Goal: Information Seeking & Learning: Learn about a topic

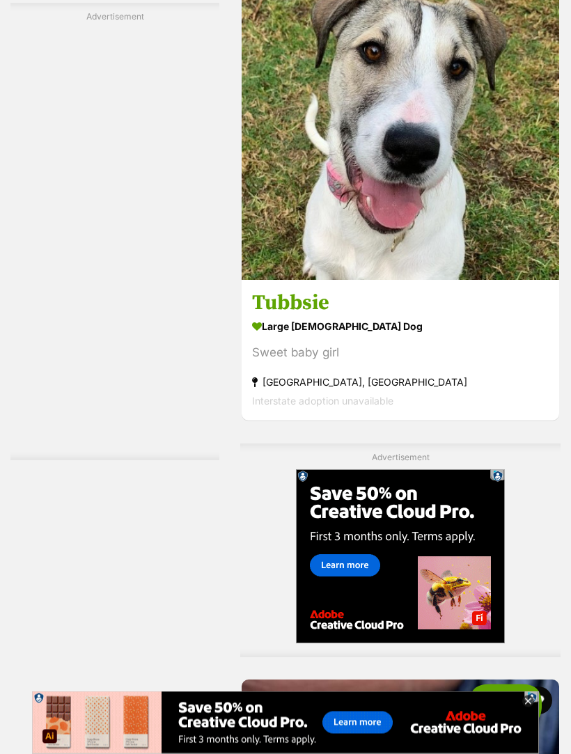
scroll to position [2978, 0]
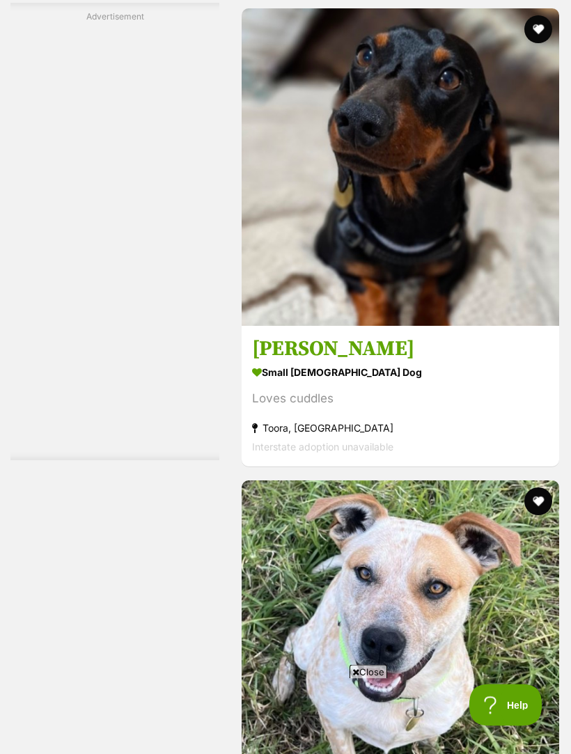
scroll to position [4601, 0]
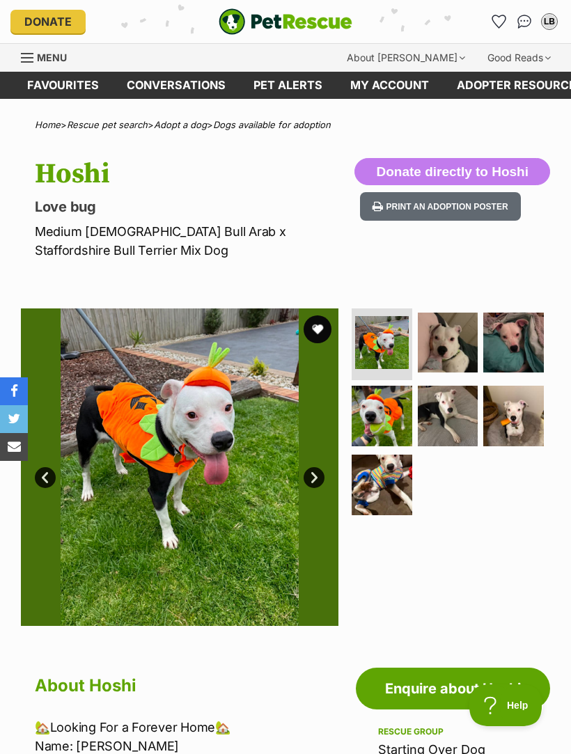
click at [461, 343] on img at bounding box center [448, 343] width 61 height 61
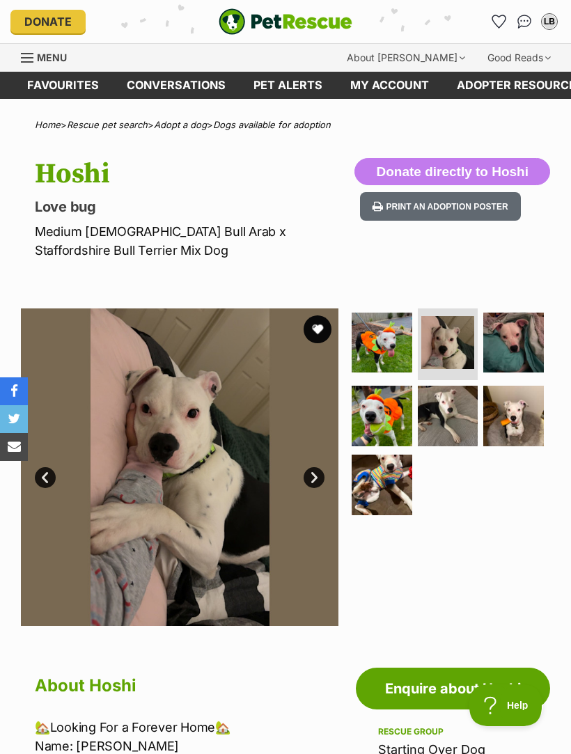
click at [528, 335] on img at bounding box center [513, 343] width 61 height 61
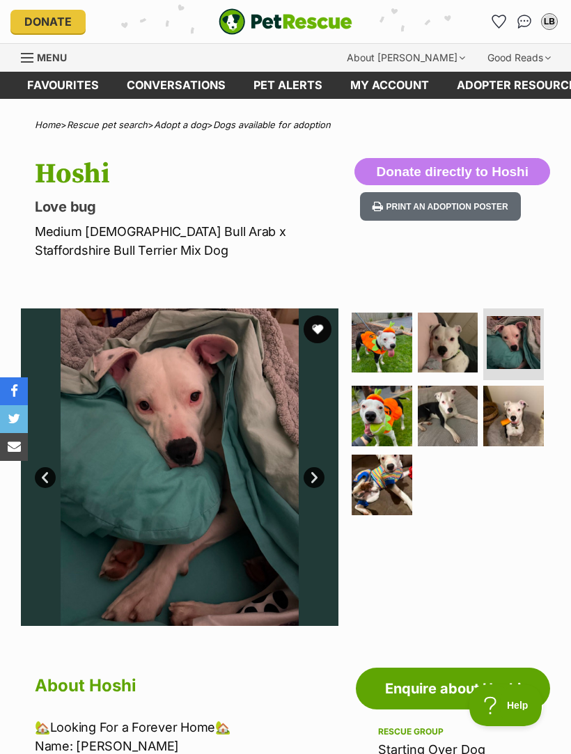
click at [379, 425] on img at bounding box center [382, 416] width 61 height 61
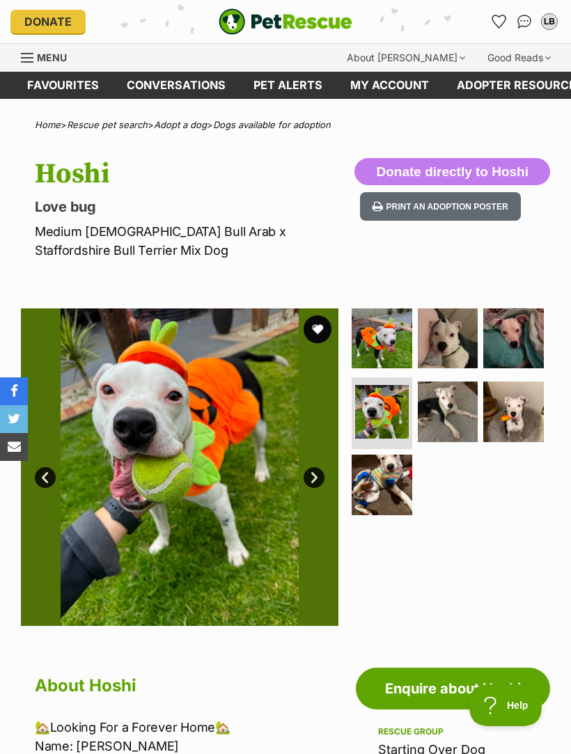
click at [455, 406] on img at bounding box center [448, 411] width 61 height 61
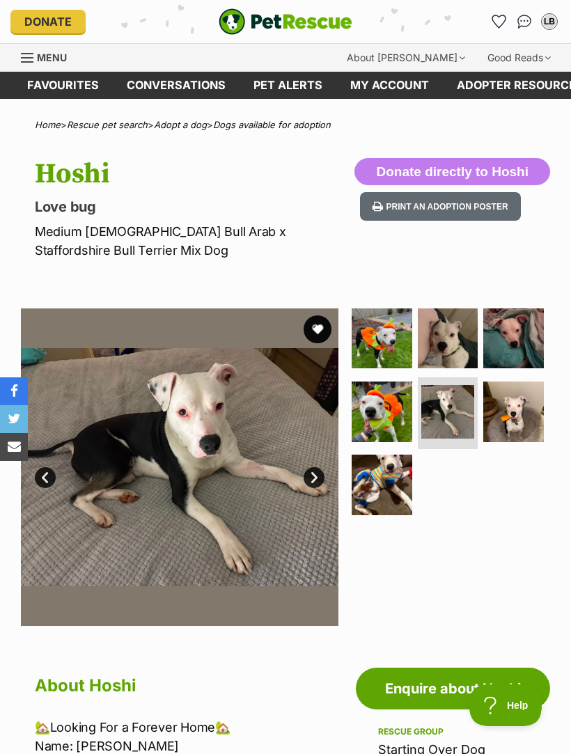
click at [516, 412] on img at bounding box center [513, 411] width 61 height 61
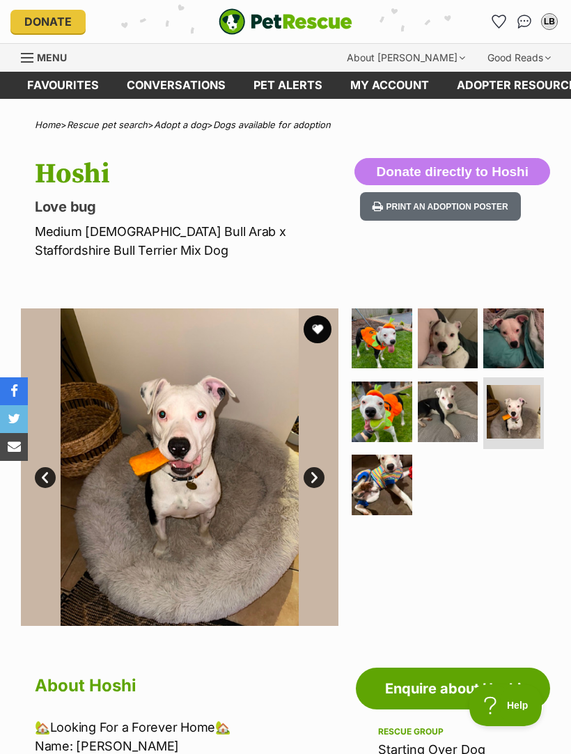
click at [379, 481] on img at bounding box center [382, 485] width 61 height 61
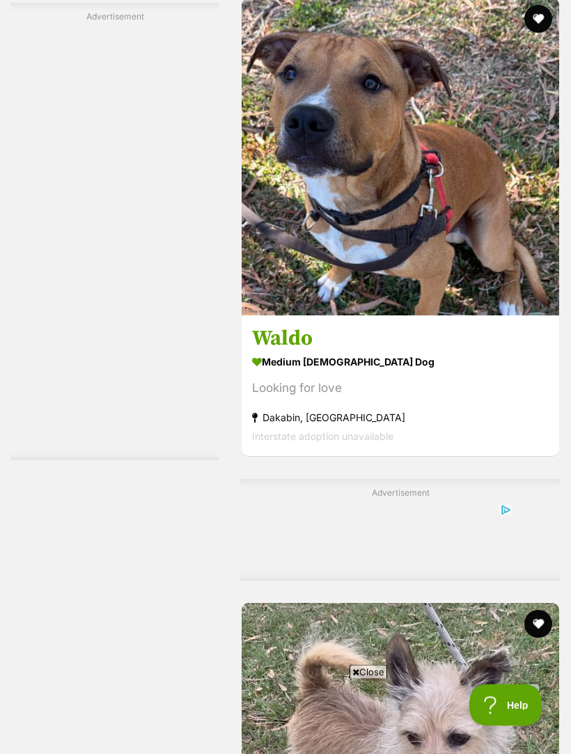
scroll to position [2952, 0]
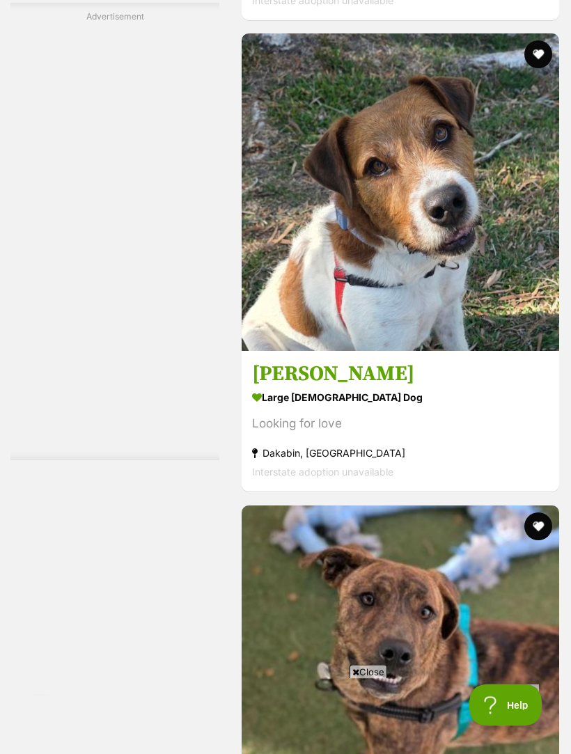
scroll to position [3992, 0]
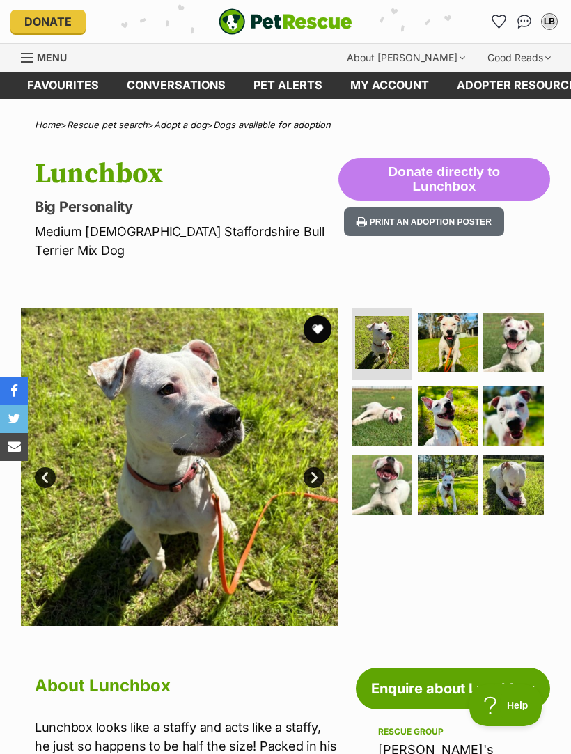
click at [531, 326] on img at bounding box center [513, 343] width 61 height 61
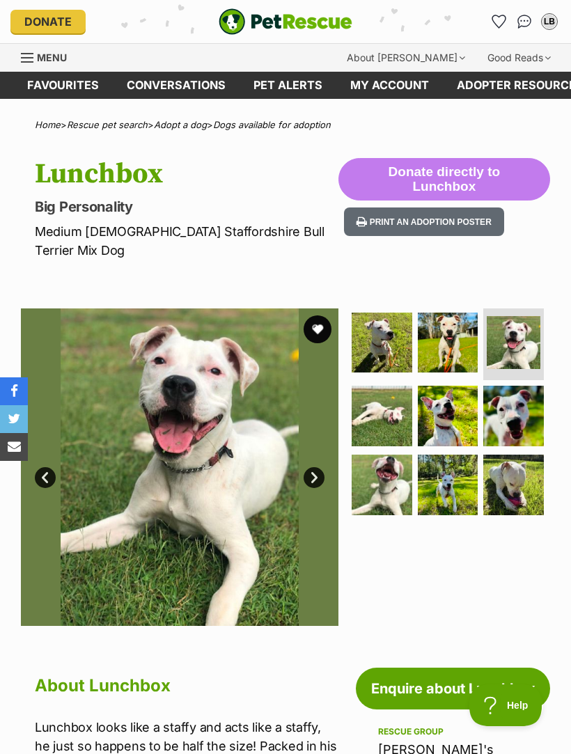
click at [525, 400] on img at bounding box center [513, 416] width 61 height 61
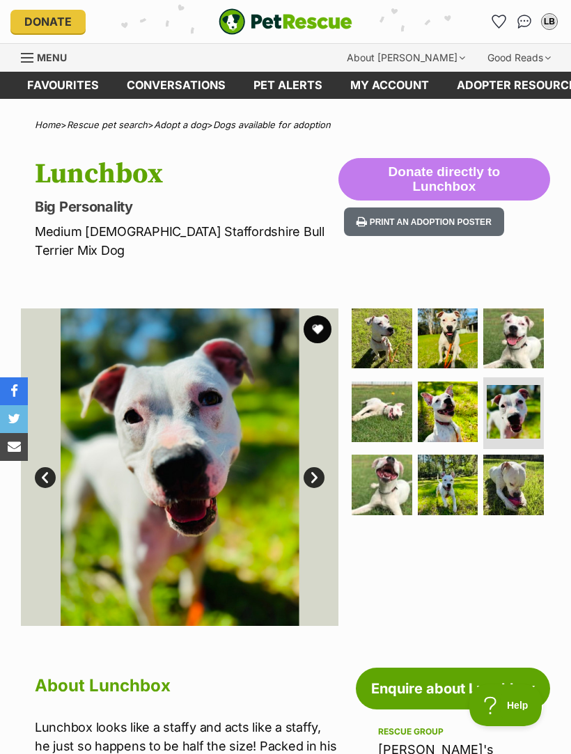
click at [525, 458] on img at bounding box center [513, 485] width 61 height 61
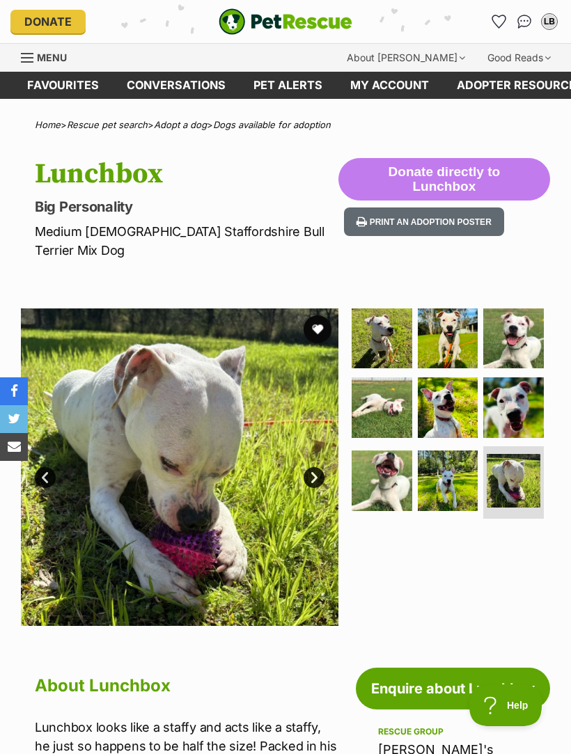
click at [456, 456] on img at bounding box center [448, 480] width 61 height 61
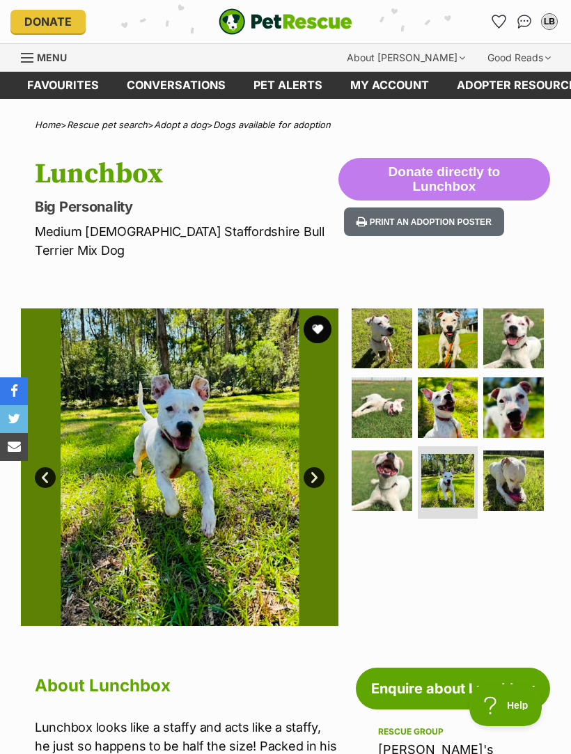
click at [389, 459] on img at bounding box center [382, 480] width 61 height 61
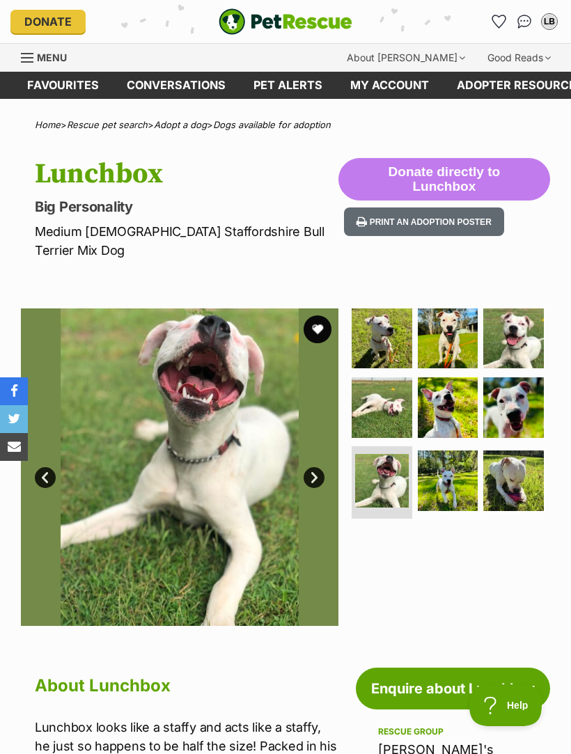
click at [459, 379] on img at bounding box center [448, 407] width 61 height 61
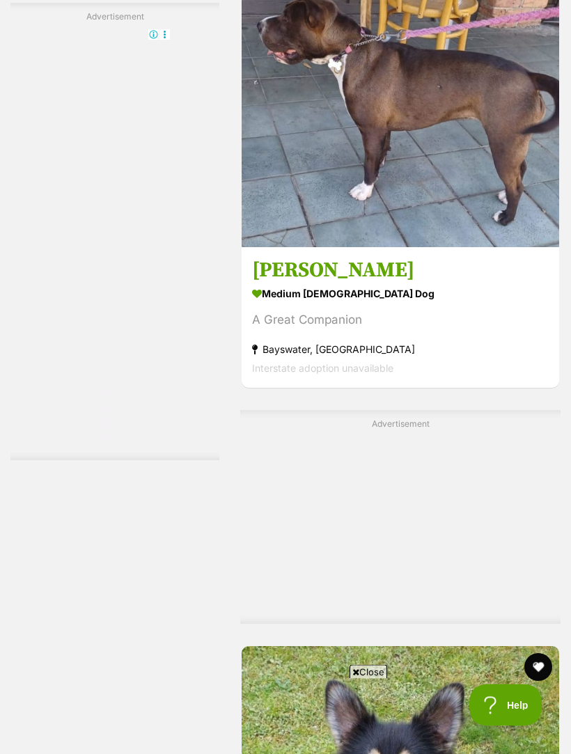
scroll to position [3195, 0]
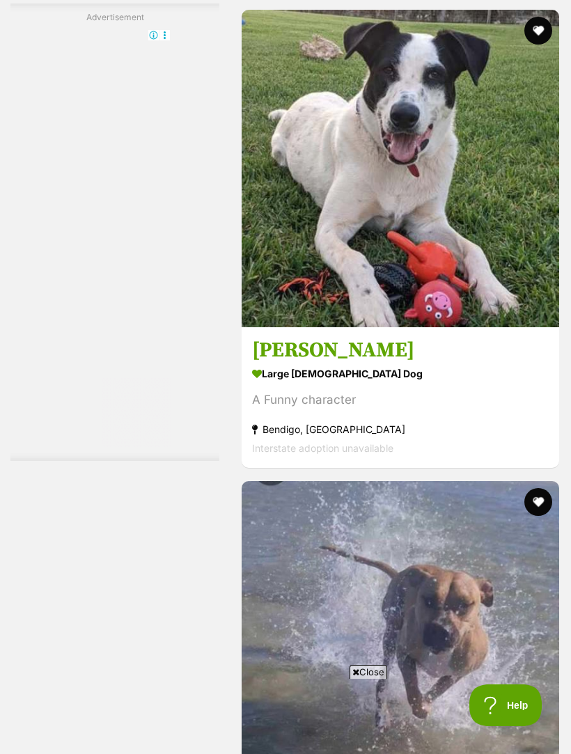
scroll to position [0, 0]
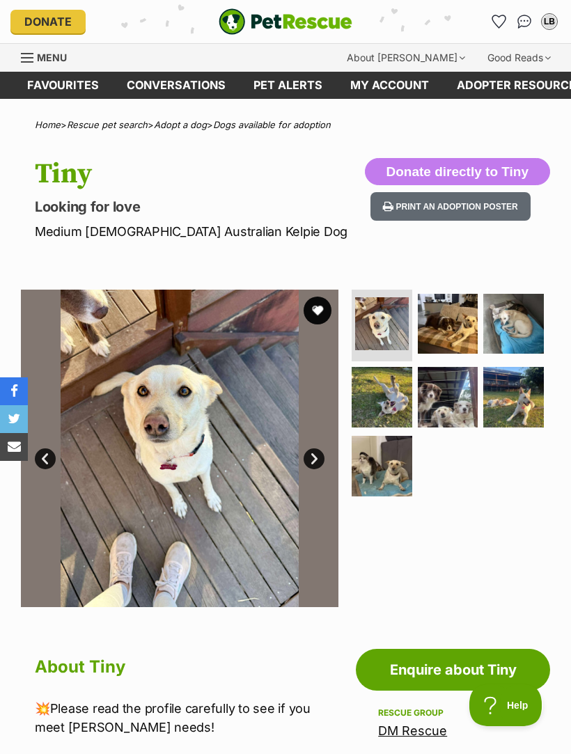
click at [467, 325] on img at bounding box center [448, 324] width 61 height 61
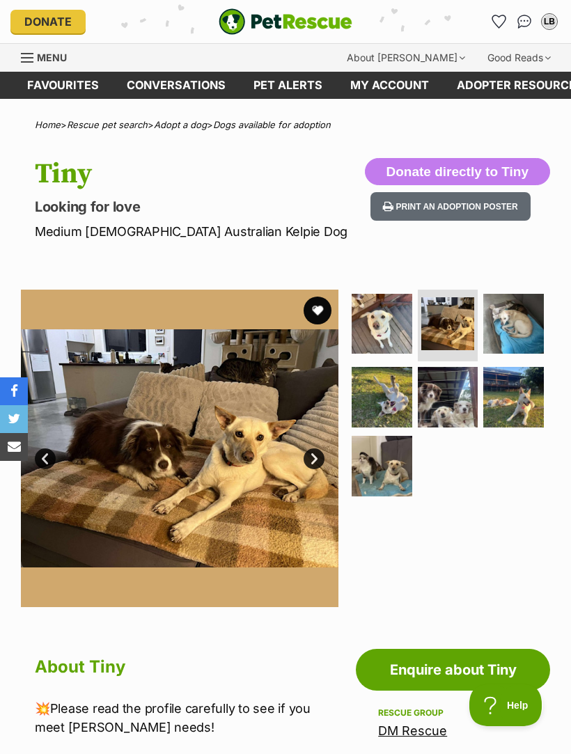
click at [529, 322] on img at bounding box center [513, 324] width 61 height 61
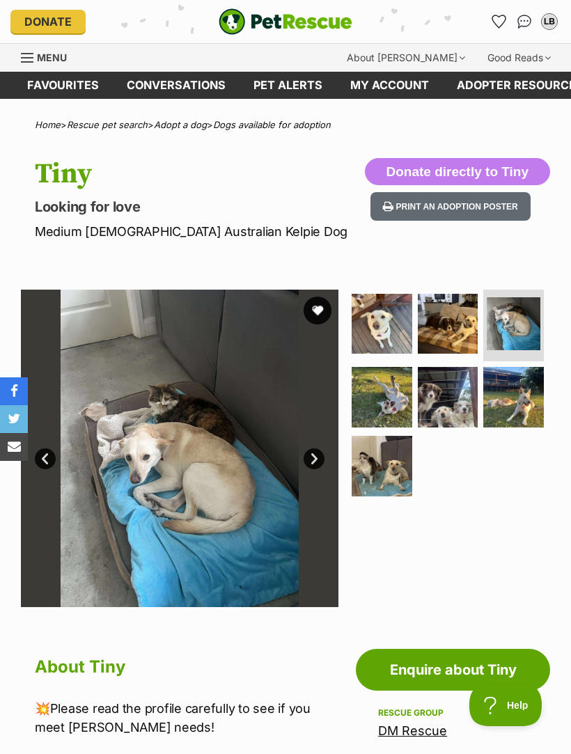
click at [390, 409] on img at bounding box center [382, 397] width 61 height 61
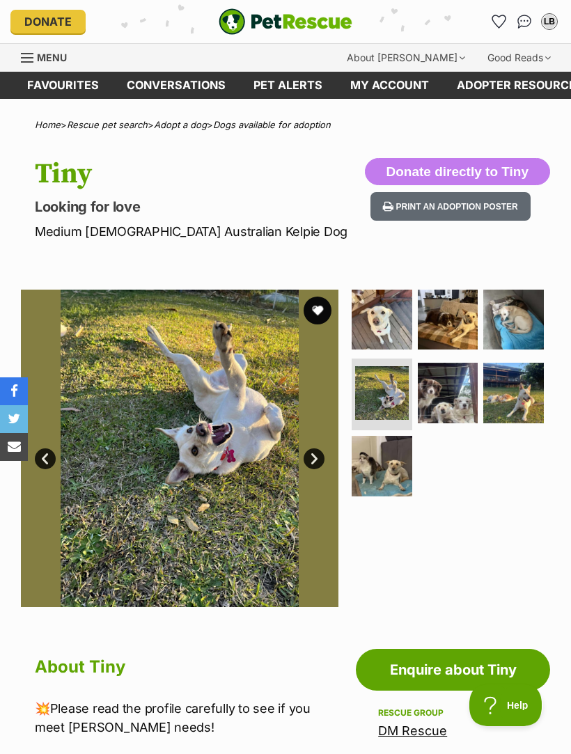
click at [467, 398] on img at bounding box center [448, 393] width 61 height 61
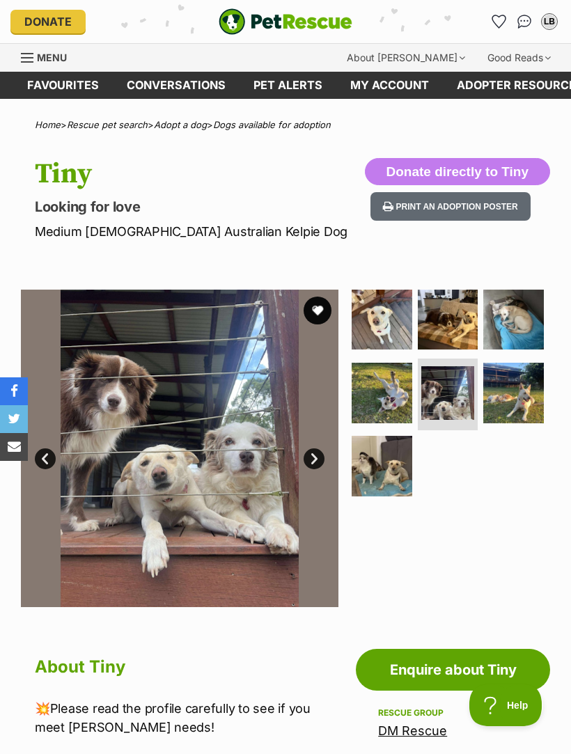
click at [529, 390] on img at bounding box center [513, 393] width 61 height 61
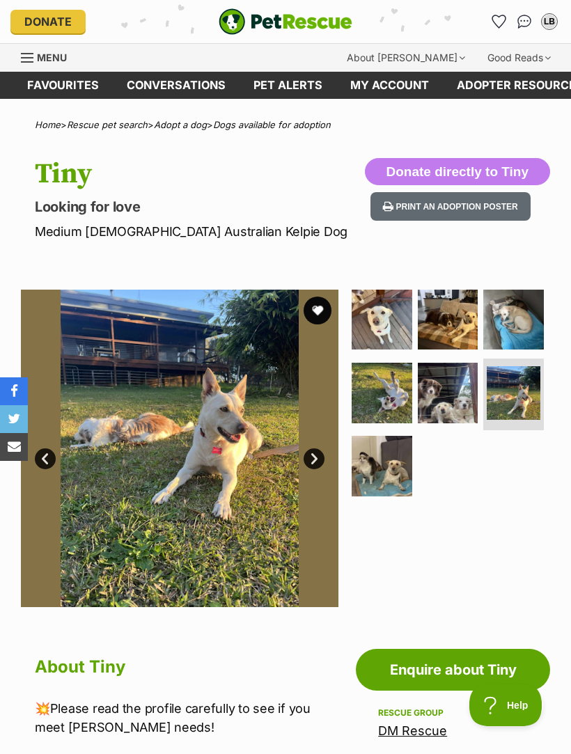
click at [508, 480] on ul at bounding box center [449, 398] width 201 height 216
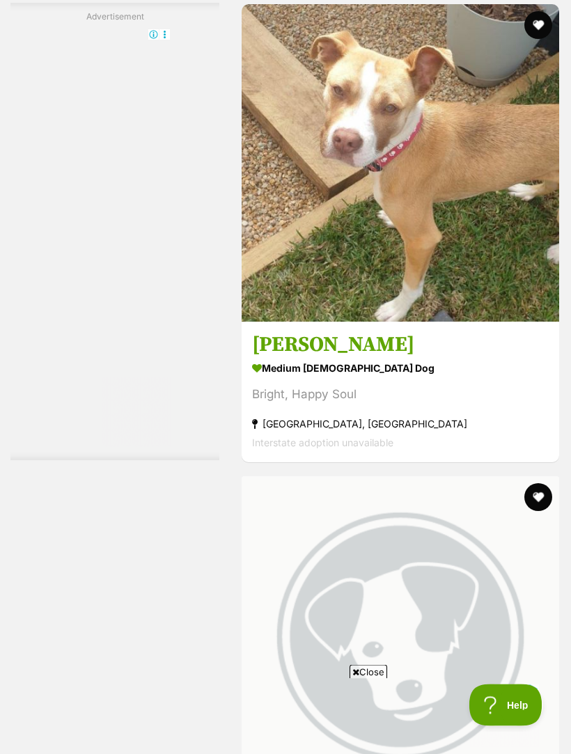
scroll to position [4022, 0]
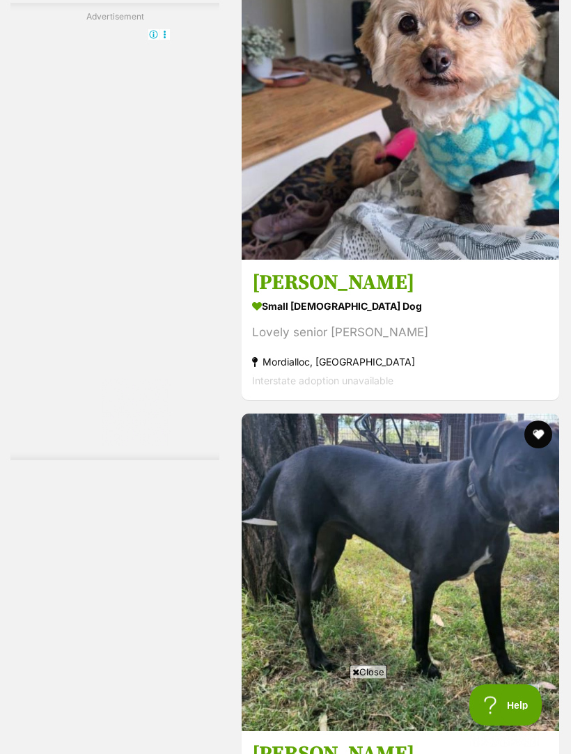
scroll to position [4196, 0]
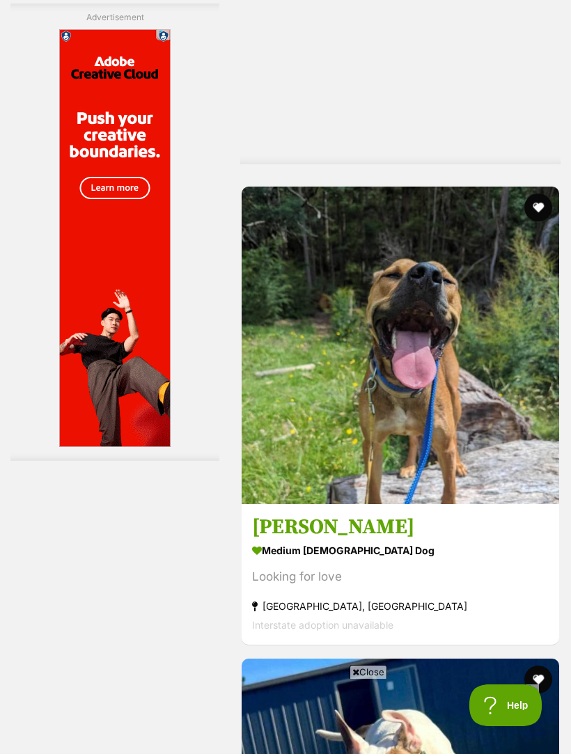
scroll to position [3652, 0]
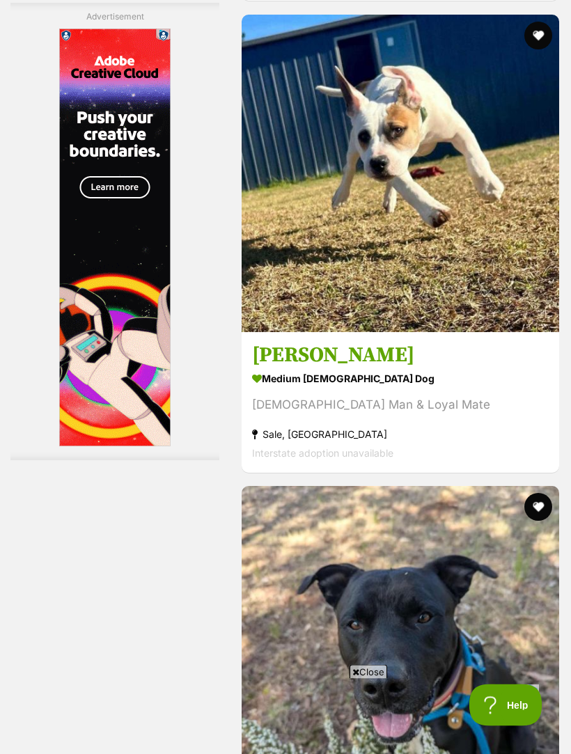
scroll to position [4297, 0]
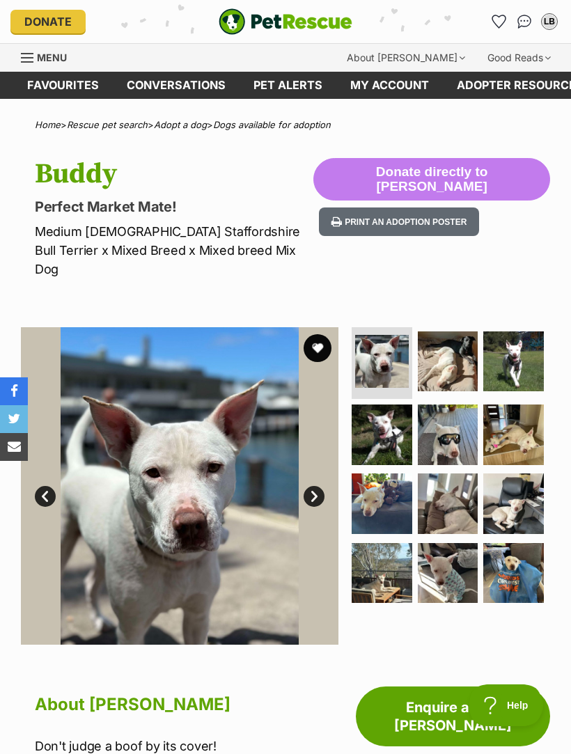
click at [458, 342] on img at bounding box center [448, 361] width 61 height 61
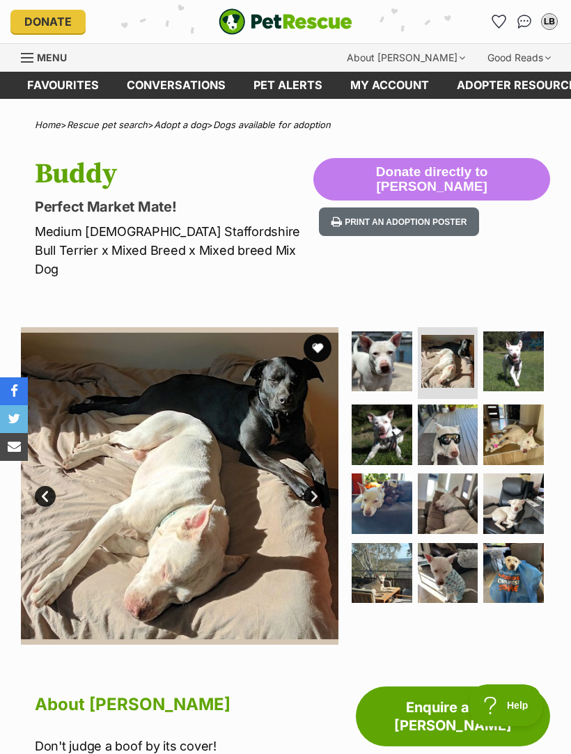
click at [531, 345] on img at bounding box center [513, 361] width 61 height 61
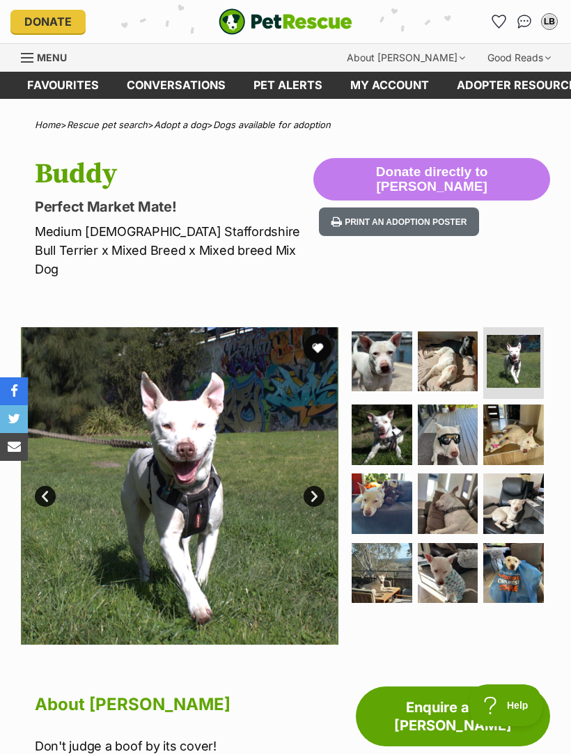
click at [388, 422] on img at bounding box center [382, 434] width 61 height 61
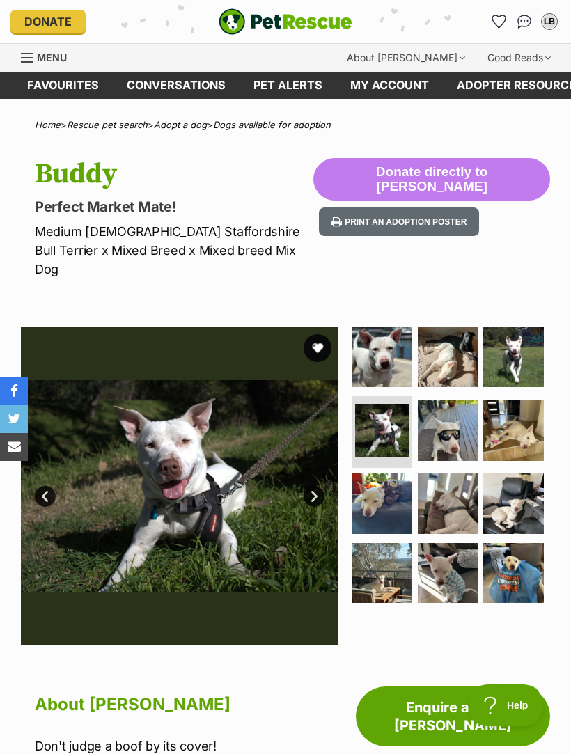
click at [458, 414] on img at bounding box center [448, 430] width 61 height 61
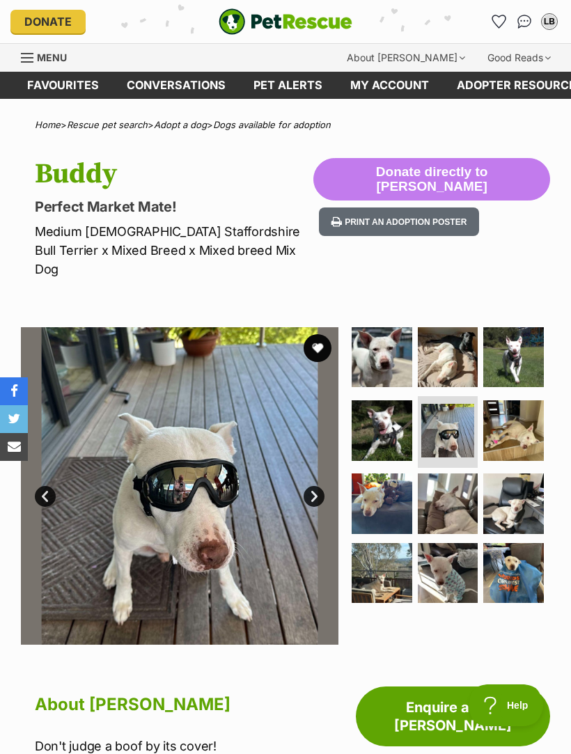
click at [526, 407] on img at bounding box center [513, 430] width 61 height 61
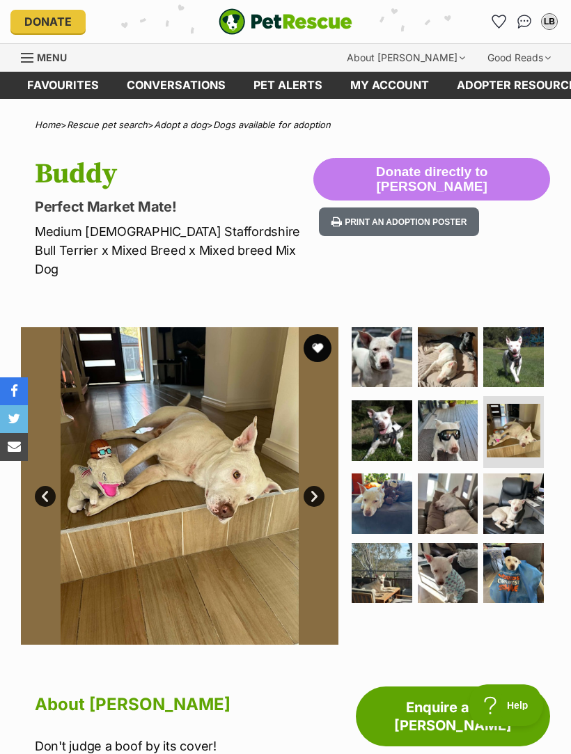
click at [384, 491] on img at bounding box center [382, 503] width 61 height 61
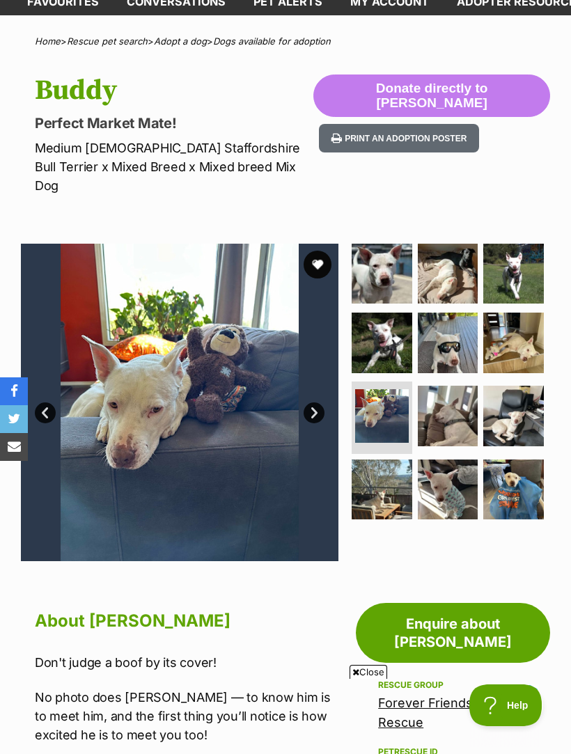
scroll to position [81, 0]
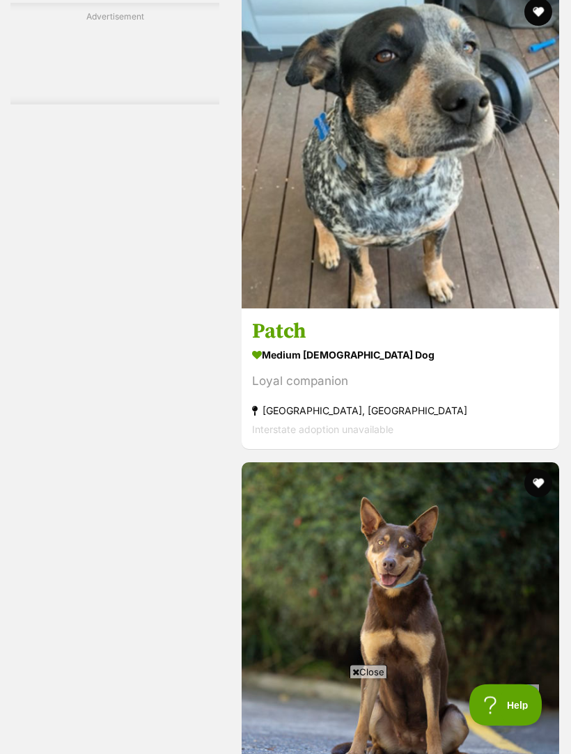
scroll to position [4147, 0]
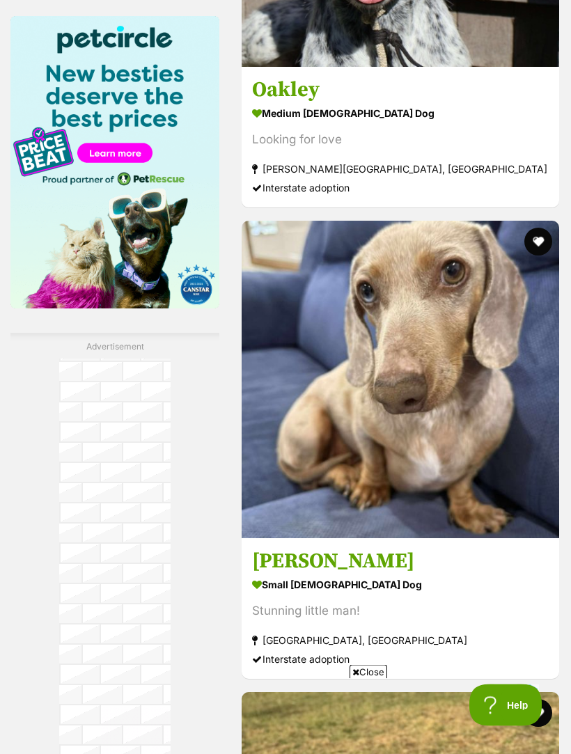
scroll to position [2270, 0]
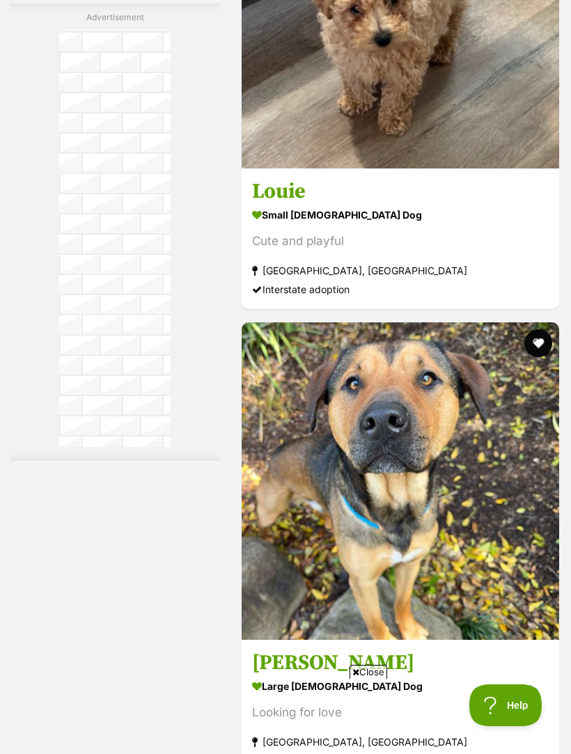
scroll to position [4314, 0]
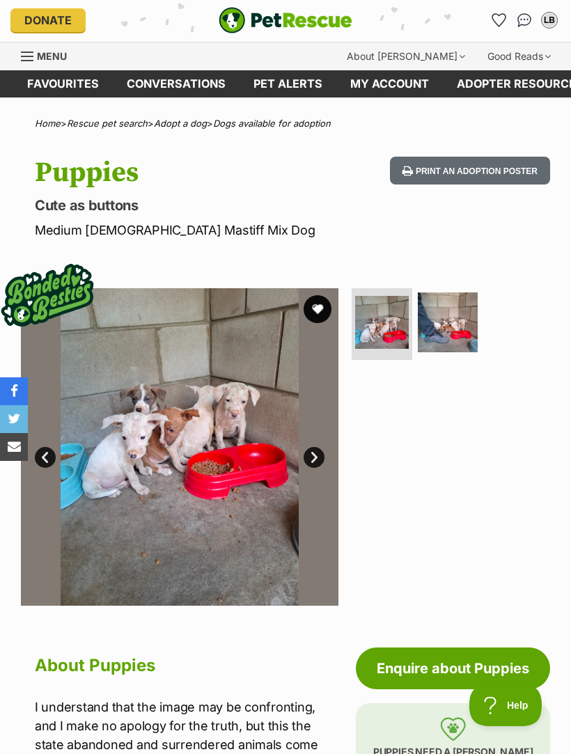
click at [460, 317] on img at bounding box center [448, 322] width 61 height 61
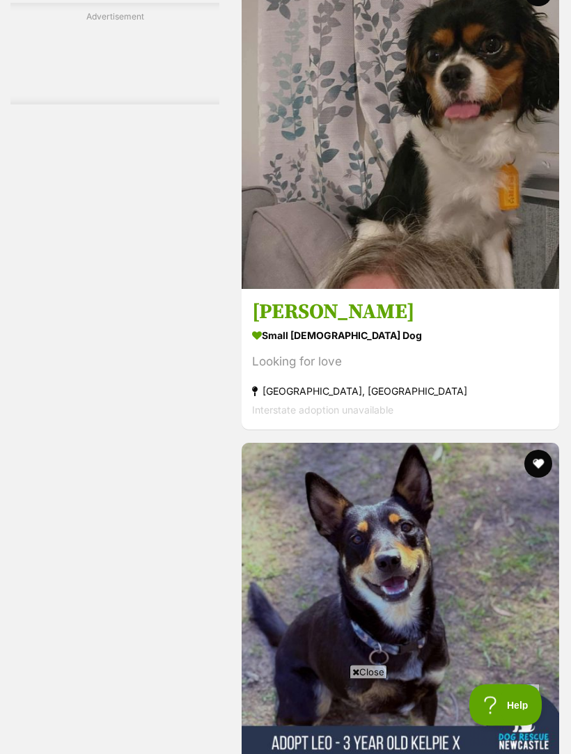
scroll to position [4228, 0]
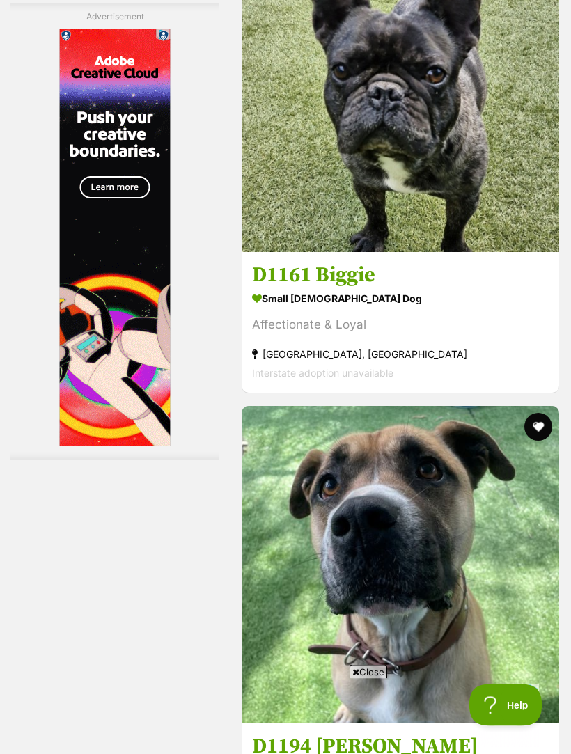
scroll to position [4203, 0]
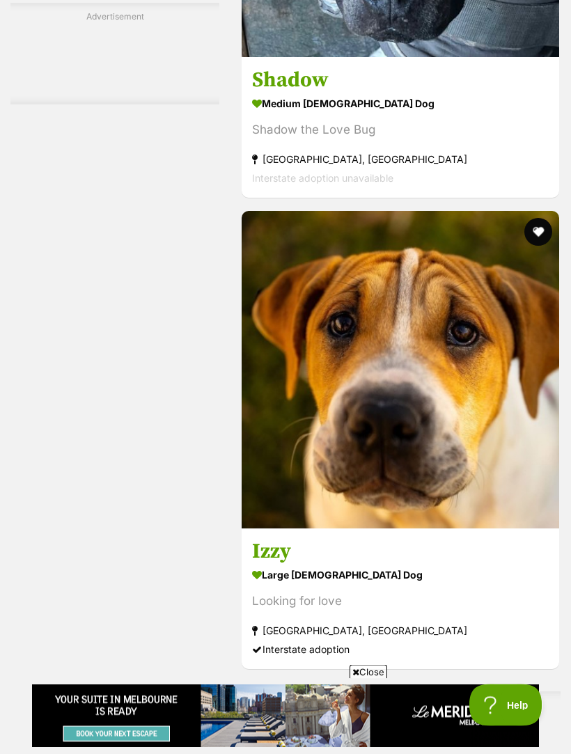
scroll to position [2912, 0]
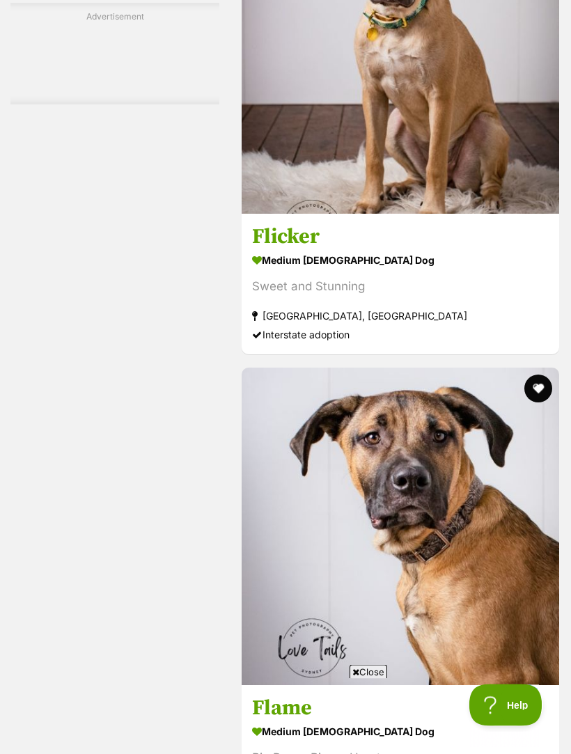
scroll to position [4415, 0]
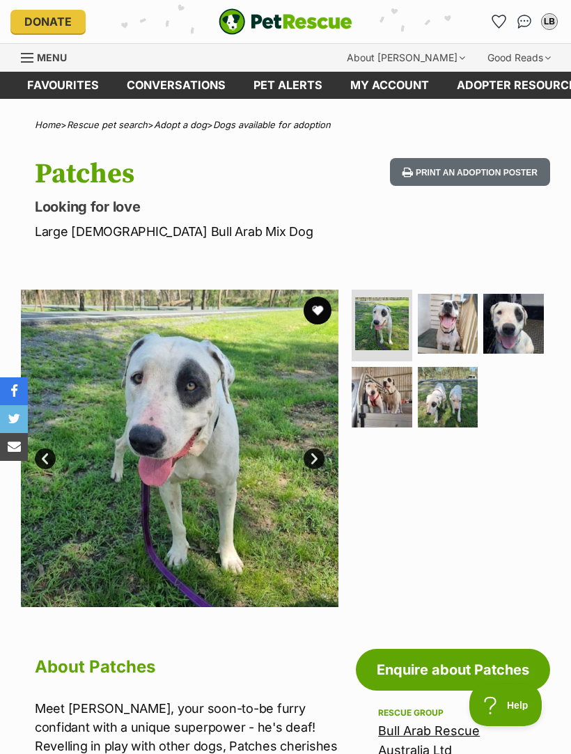
click at [460, 398] on img at bounding box center [448, 397] width 61 height 61
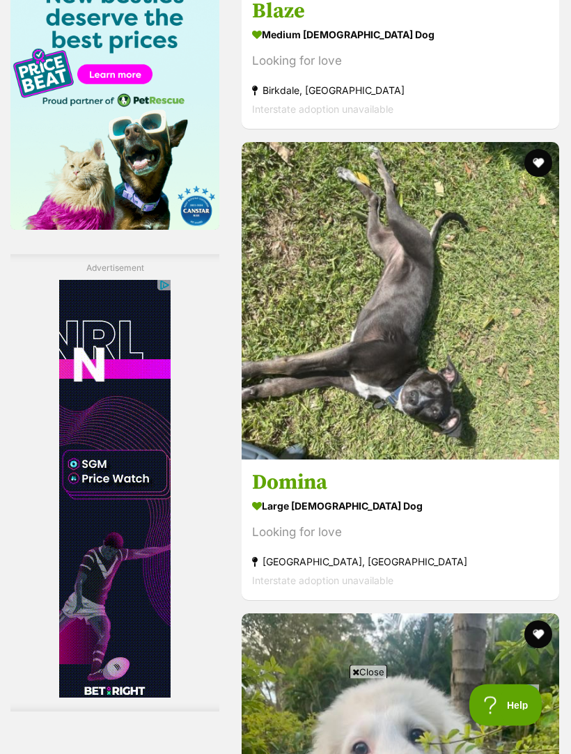
scroll to position [2337, 0]
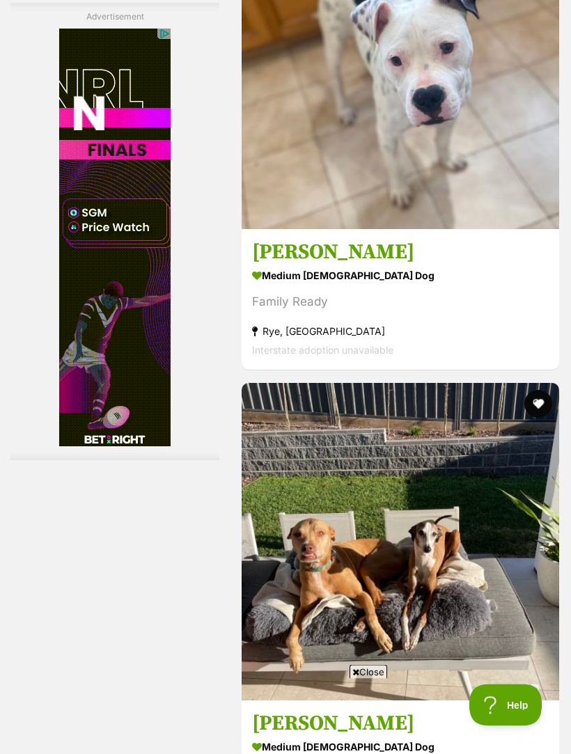
scroll to position [4226, 0]
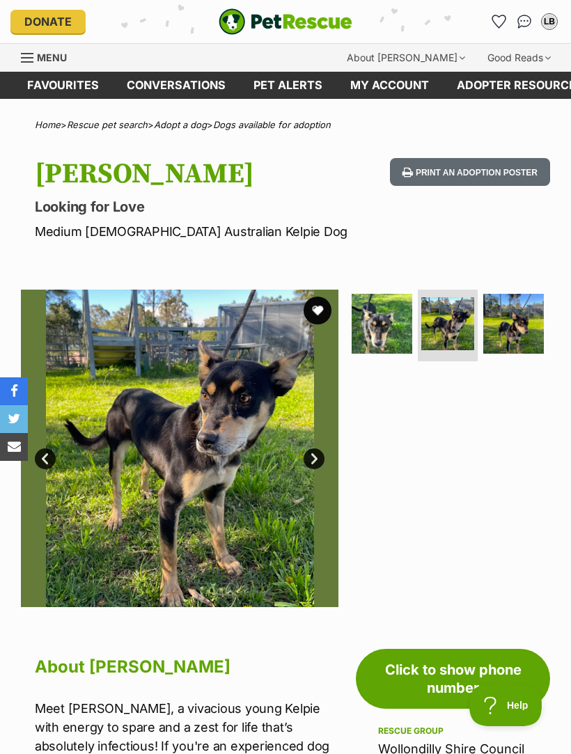
click at [528, 327] on img at bounding box center [513, 324] width 61 height 61
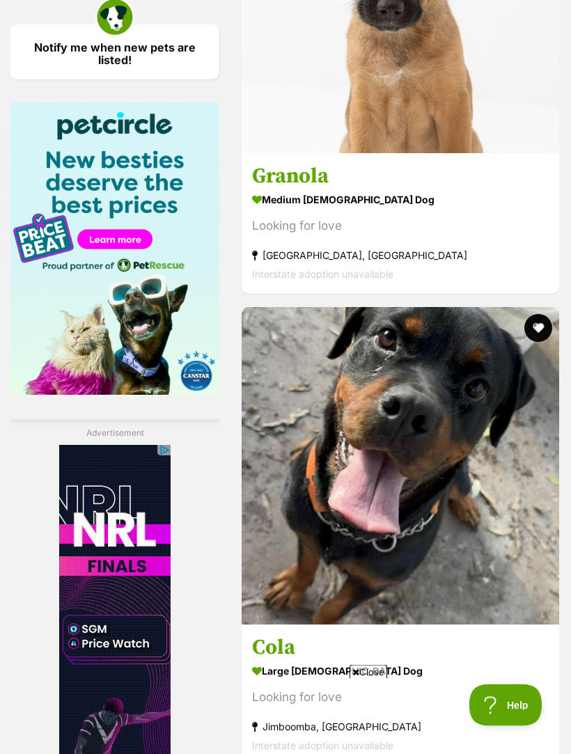
scroll to position [2172, 0]
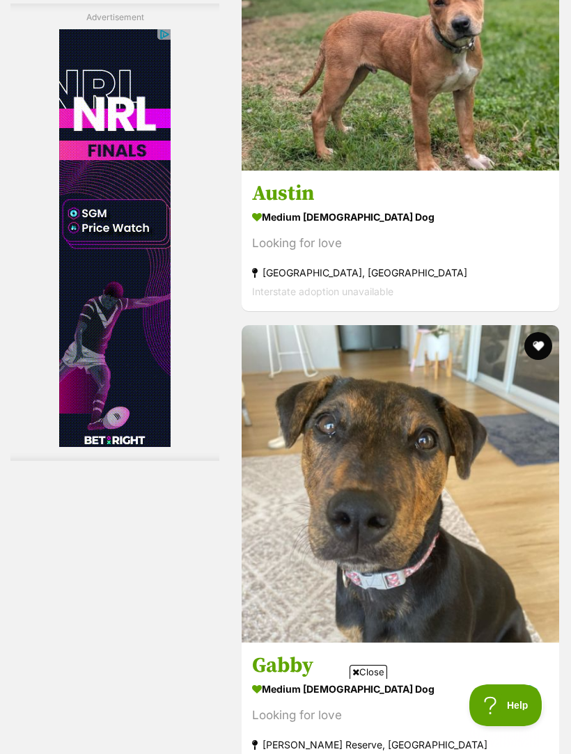
scroll to position [4187, 0]
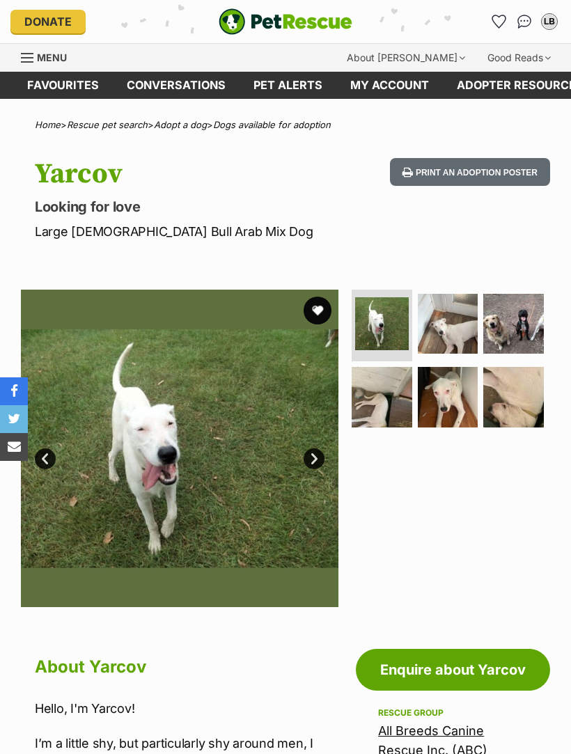
click at [457, 328] on img at bounding box center [448, 324] width 61 height 61
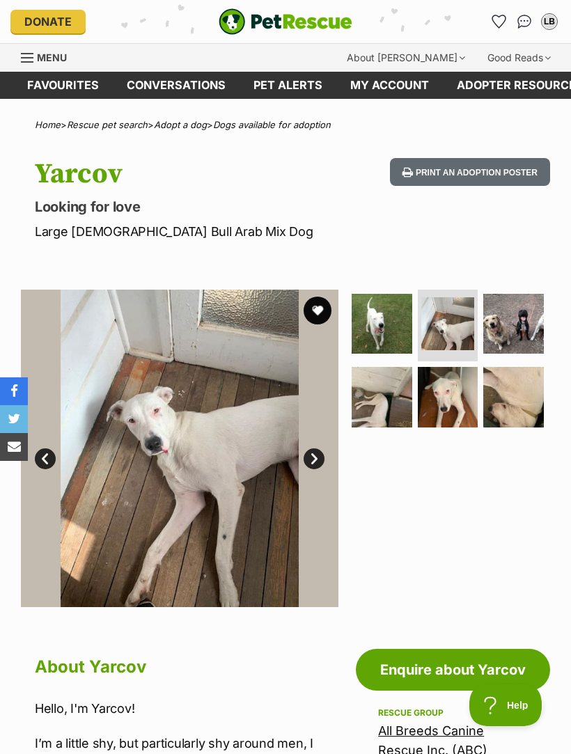
click at [530, 326] on img at bounding box center [513, 324] width 61 height 61
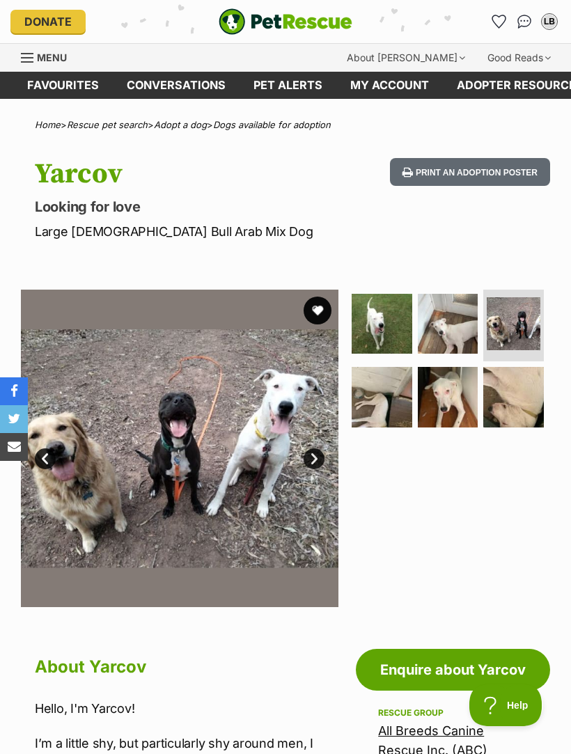
click at [376, 400] on img at bounding box center [382, 397] width 61 height 61
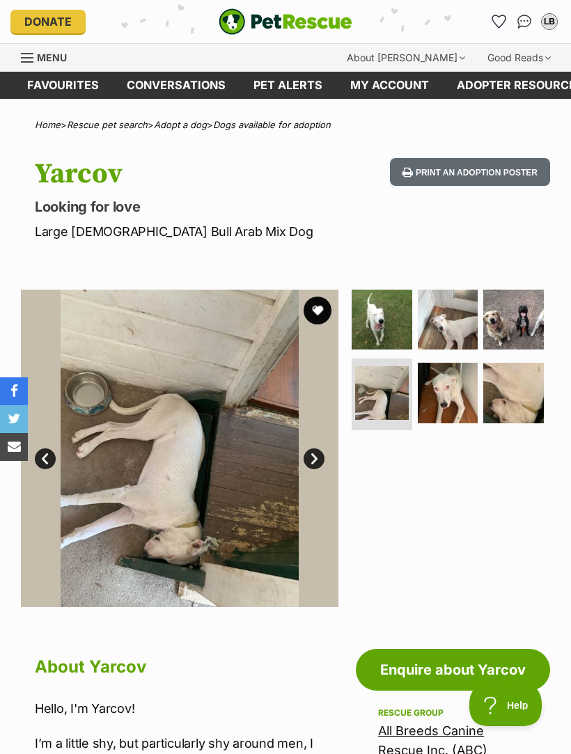
click at [458, 394] on img at bounding box center [448, 393] width 61 height 61
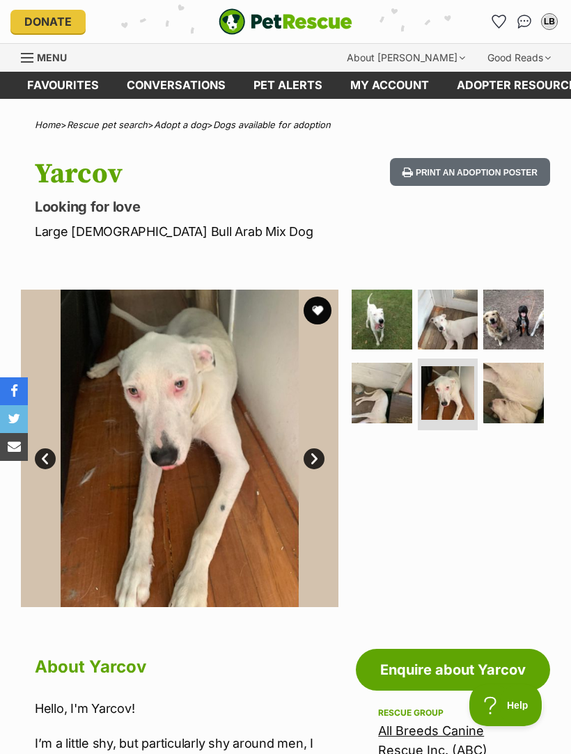
click at [518, 393] on img at bounding box center [513, 393] width 61 height 61
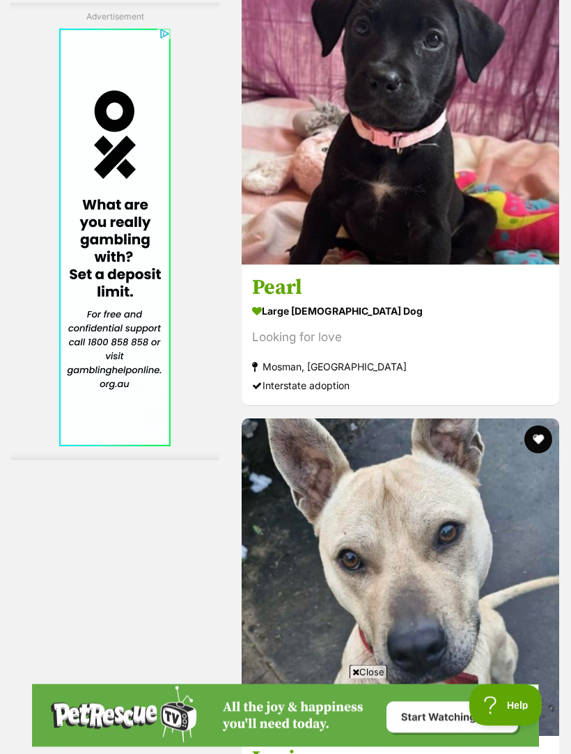
scroll to position [4254, 0]
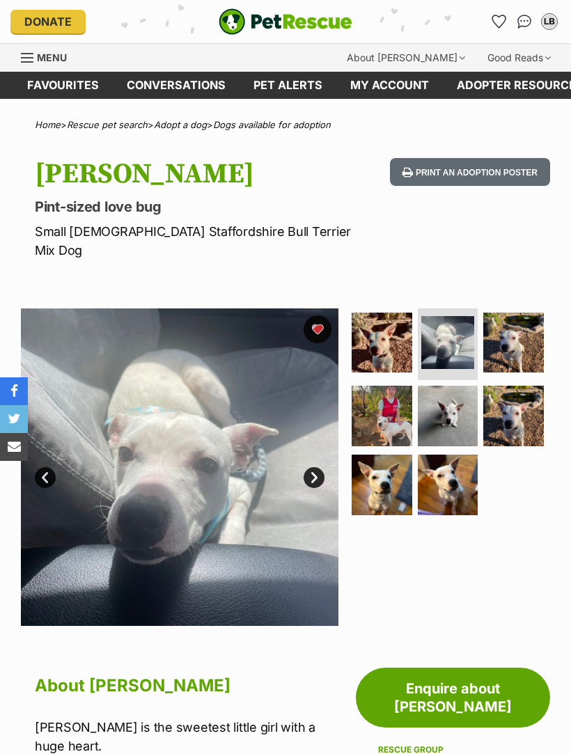
click at [516, 319] on img at bounding box center [513, 343] width 61 height 61
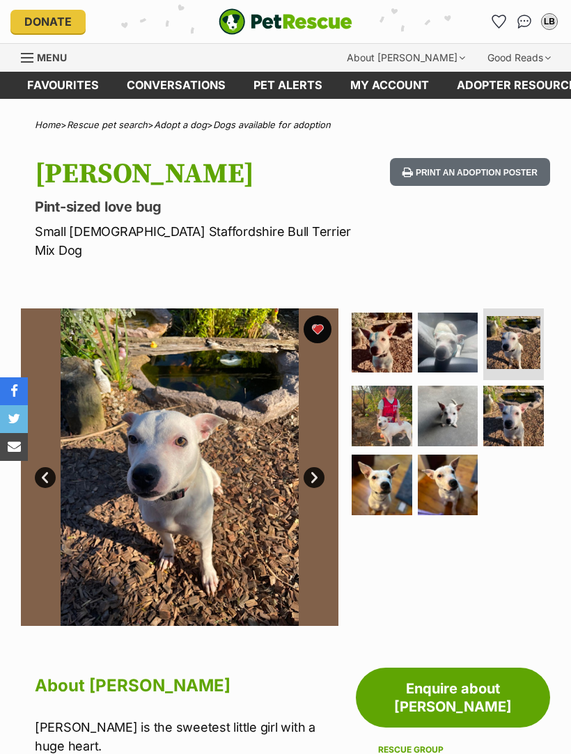
click at [396, 398] on img at bounding box center [382, 416] width 61 height 61
